Goal: Navigation & Orientation: Find specific page/section

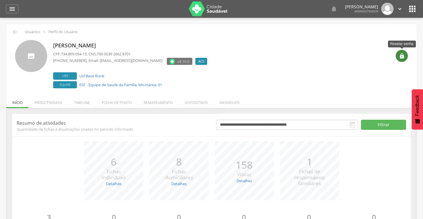
click at [401, 58] on icon "" at bounding box center [402, 56] width 6 height 6
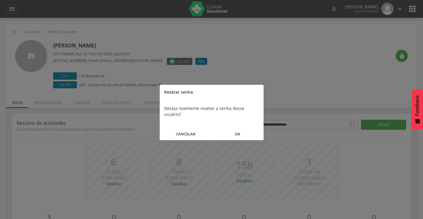
click at [238, 128] on button "OK" at bounding box center [237, 134] width 52 height 13
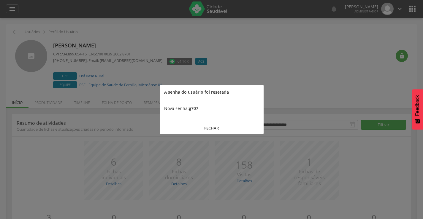
click at [212, 128] on button "FECHAR" at bounding box center [212, 128] width 104 height 13
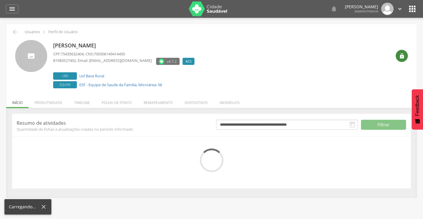
click at [403, 56] on icon "" at bounding box center [402, 56] width 6 height 6
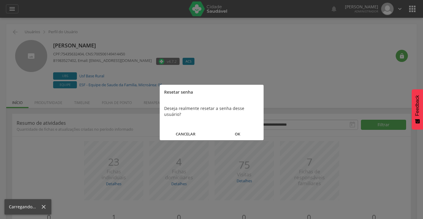
click at [235, 128] on button "OK" at bounding box center [237, 134] width 52 height 13
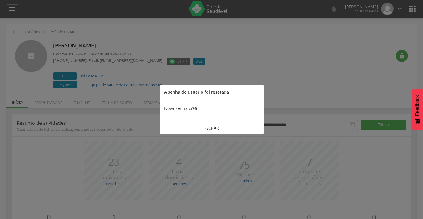
click at [218, 128] on button "FECHAR" at bounding box center [212, 128] width 104 height 13
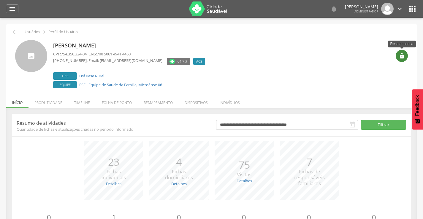
click at [400, 56] on icon "" at bounding box center [402, 56] width 6 height 6
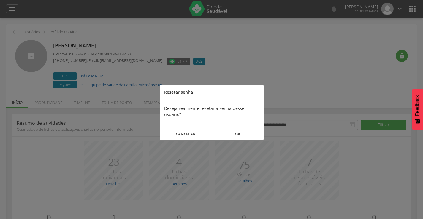
click at [237, 128] on button "OK" at bounding box center [237, 134] width 52 height 13
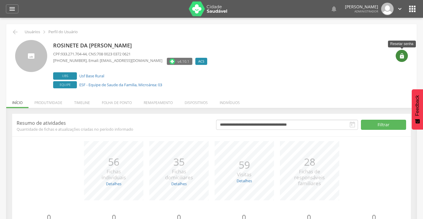
click at [400, 53] on icon "" at bounding box center [402, 56] width 6 height 6
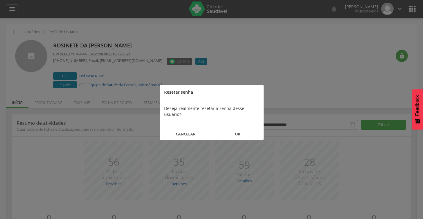
click at [238, 128] on button "OK" at bounding box center [237, 134] width 52 height 13
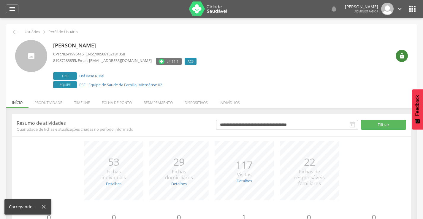
click at [399, 55] on icon "" at bounding box center [402, 56] width 6 height 6
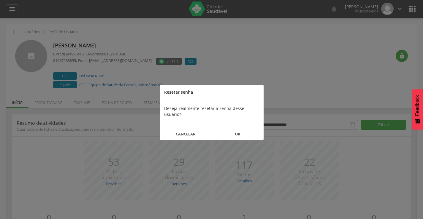
click at [237, 128] on button "OK" at bounding box center [237, 134] width 52 height 13
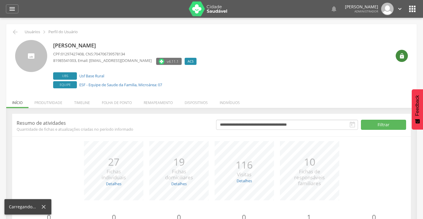
click at [398, 58] on div "" at bounding box center [401, 56] width 12 height 12
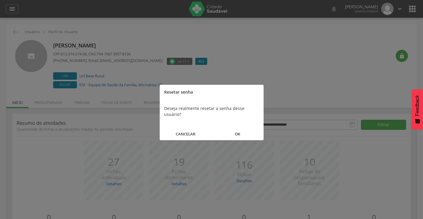
click at [239, 129] on button "OK" at bounding box center [237, 134] width 52 height 13
